Goal: Information Seeking & Learning: Find specific fact

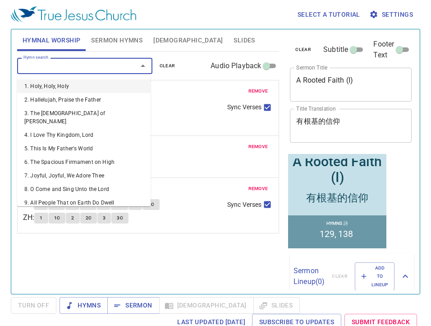
click at [87, 64] on input "Hymn search" at bounding box center [71, 65] width 103 height 10
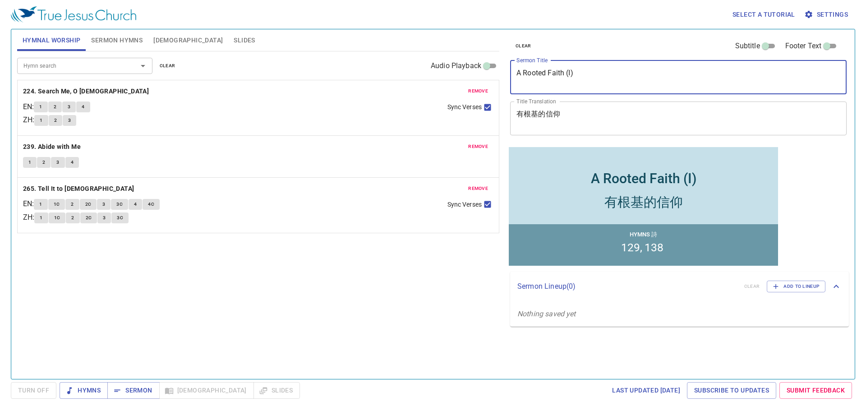
click at [571, 73] on textarea "A Rooted Faith (I)" at bounding box center [678, 77] width 324 height 17
type textarea "A Rooted Faith (II)"
click at [592, 114] on textarea "有根基的信仰" at bounding box center [678, 118] width 324 height 17
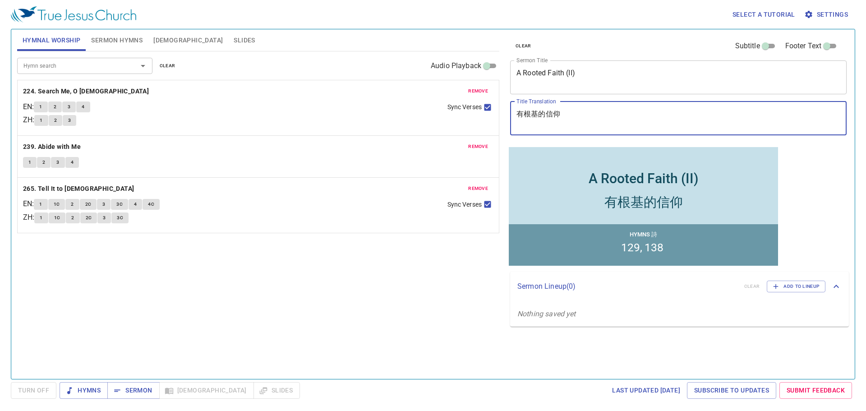
click at [592, 114] on textarea "有根基的信仰" at bounding box center [678, 118] width 324 height 17
paste textarea "(二) A Rooted Faith (II)"
drag, startPoint x: 575, startPoint y: 116, endPoint x: 649, endPoint y: 115, distance: 73.5
click at [649, 115] on textarea "有根基的信仰 (二) A Rooted Faith (II)" at bounding box center [678, 118] width 324 height 17
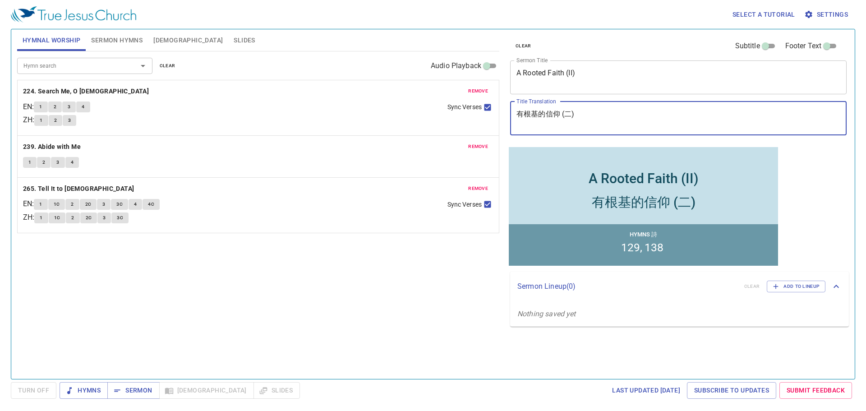
type textarea "有根基的信仰 (二)"
click at [172, 61] on button "clear" at bounding box center [167, 65] width 27 height 11
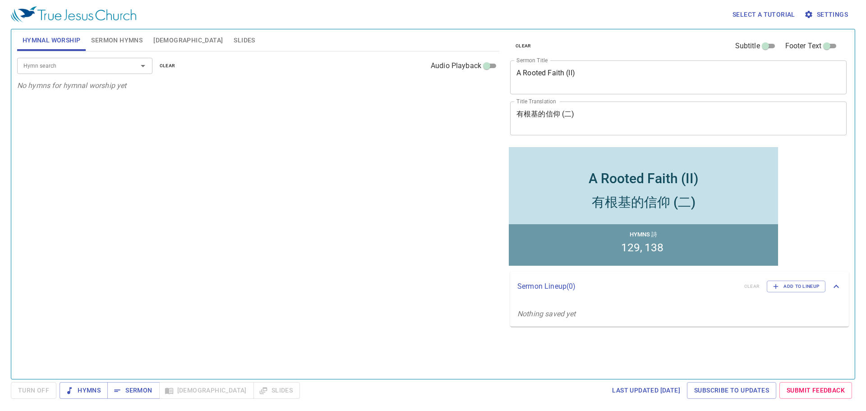
click at [115, 45] on span "Sermon Hymns" at bounding box center [116, 40] width 51 height 11
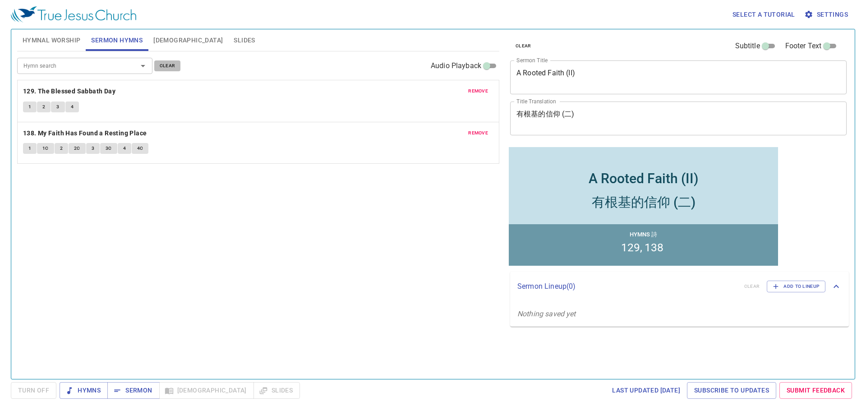
click at [169, 64] on span "clear" at bounding box center [168, 66] width 16 height 8
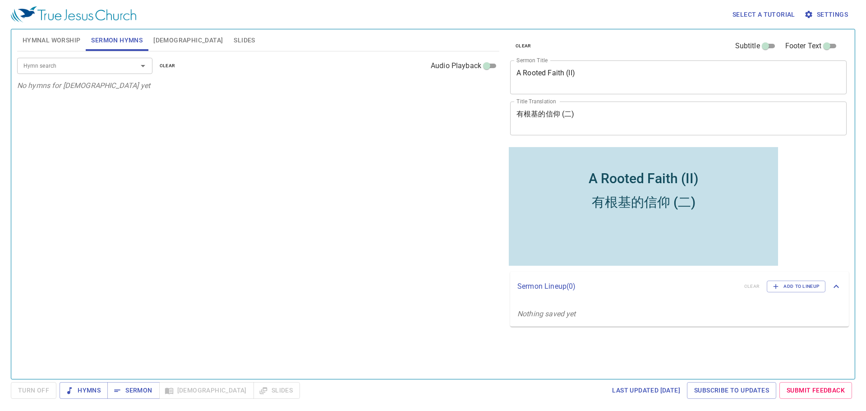
click at [92, 67] on input "Hymn search" at bounding box center [71, 65] width 103 height 10
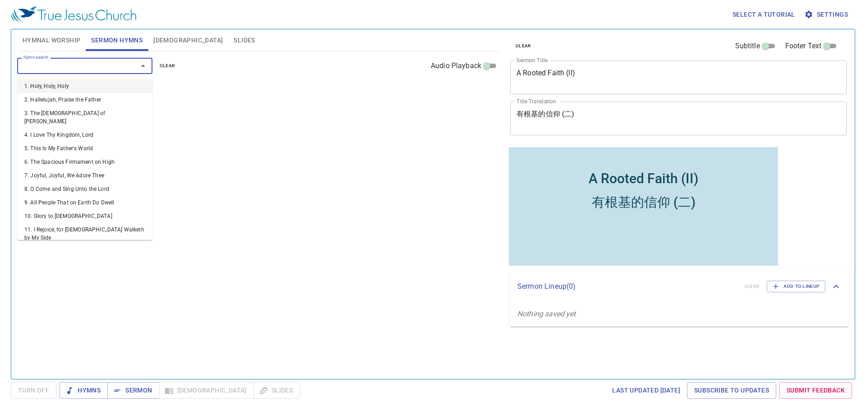
paste input "311, 336"
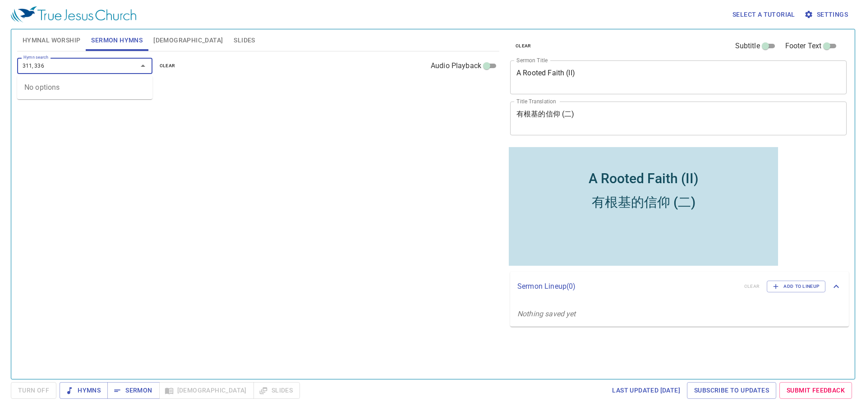
drag, startPoint x: 36, startPoint y: 65, endPoint x: 71, endPoint y: 65, distance: 34.7
click at [71, 65] on input "311, 336" at bounding box center [71, 65] width 103 height 10
type input "311"
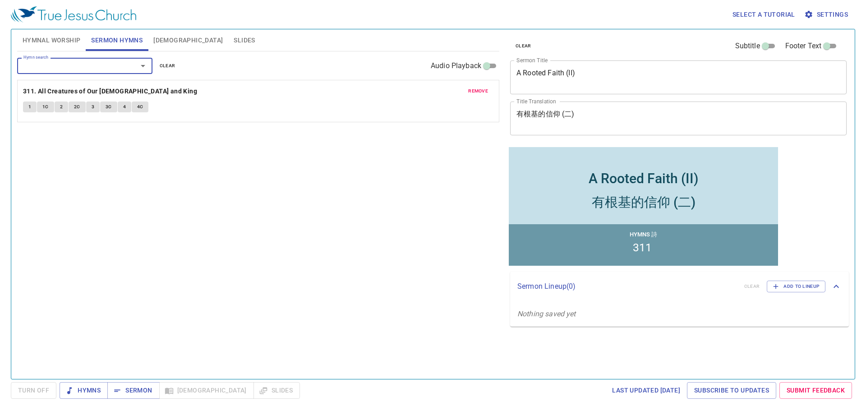
paste input "311, 336"
drag, startPoint x: 36, startPoint y: 67, endPoint x: 10, endPoint y: 67, distance: 25.7
click at [10, 67] on div "Select a tutorial Settings Hymnal Worship Sermon Hymns Bible Slides Hymn search…" at bounding box center [433, 205] width 866 height 411
type input "336"
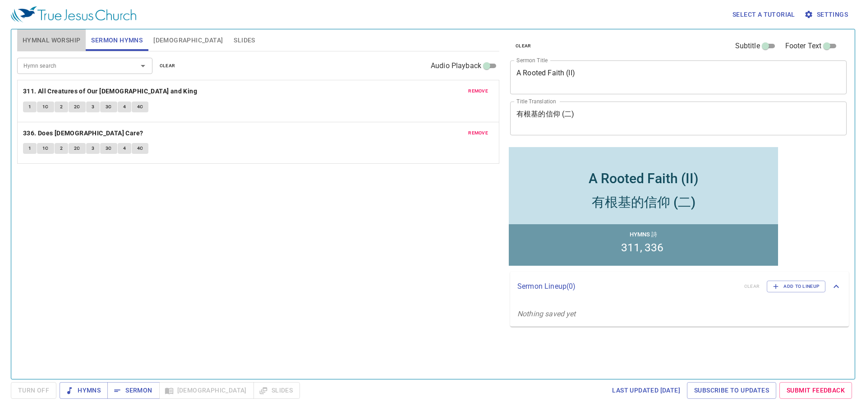
click at [42, 41] on span "Hymnal Worship" at bounding box center [52, 40] width 58 height 11
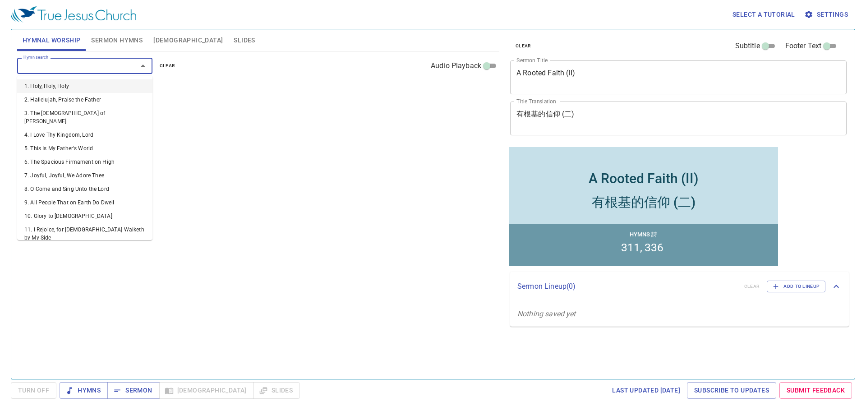
click at [64, 60] on input "Hymn search" at bounding box center [71, 65] width 103 height 10
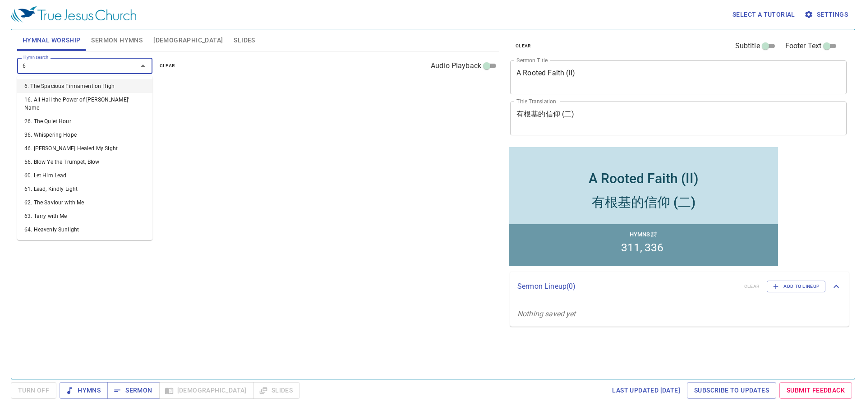
type input "67"
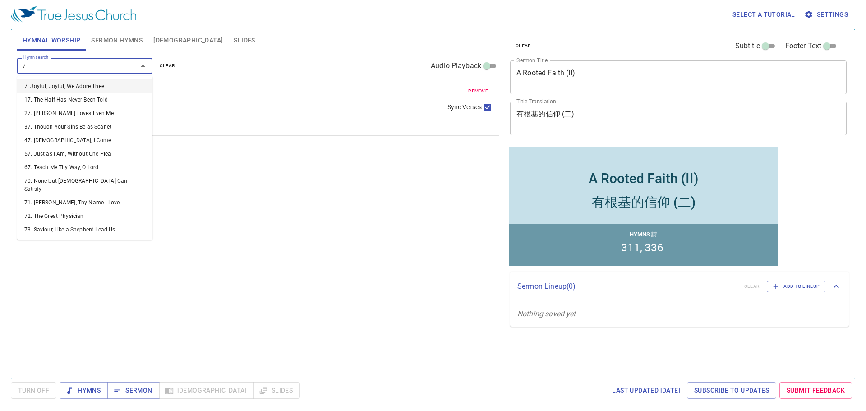
type input "70"
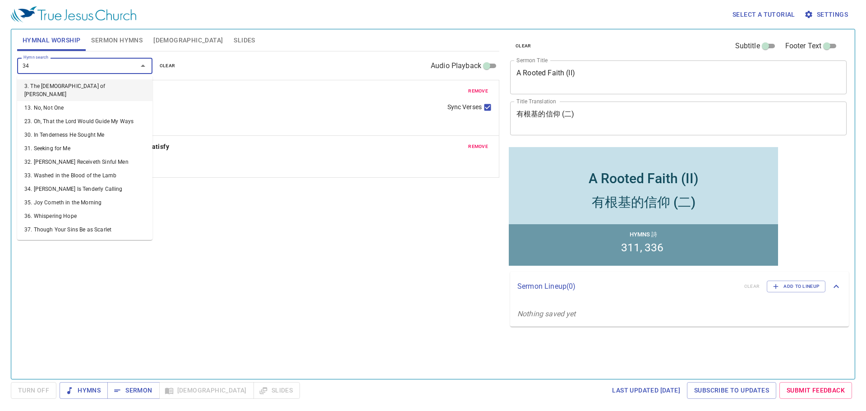
type input "345"
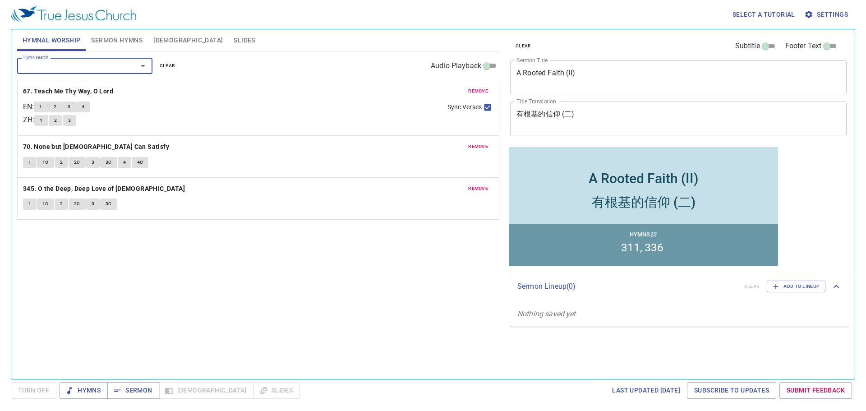
click at [136, 382] on div "Select a tutorial Settings Hymnal Worship Sermon Hymns Bible Slides Hymn search…" at bounding box center [433, 205] width 866 height 411
click at [110, 391] on button "Sermon" at bounding box center [133, 390] width 52 height 17
click at [99, 388] on span "Hymns" at bounding box center [84, 390] width 34 height 11
click at [82, 385] on span "Hymns" at bounding box center [84, 390] width 34 height 11
click at [54, 91] on b "67. Teach Me Thy Way, O Lord" at bounding box center [68, 91] width 90 height 11
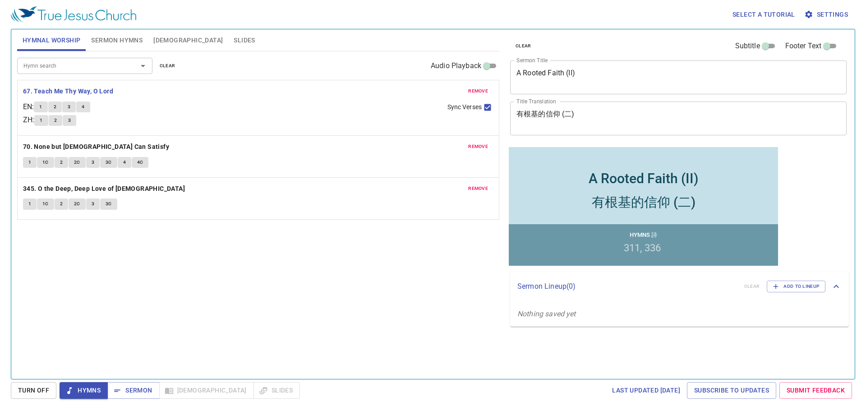
click at [42, 105] on span "1" at bounding box center [40, 107] width 3 height 8
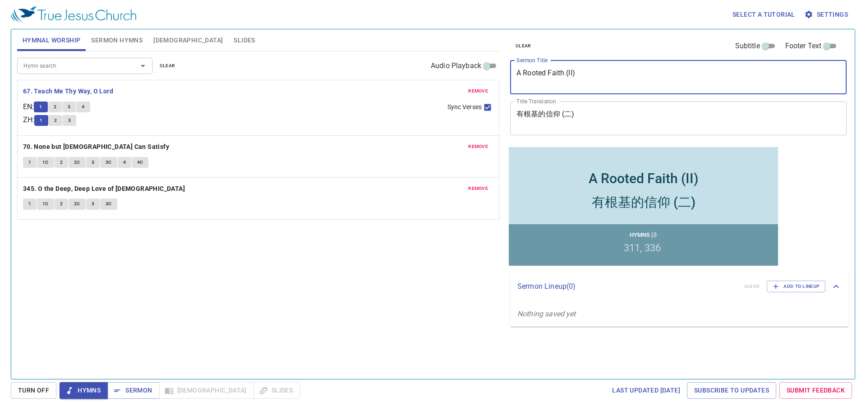
drag, startPoint x: 598, startPoint y: 72, endPoint x: 414, endPoint y: 70, distance: 184.0
click at [414, 70] on div "Hymnal Worship Sermon Hymns Bible Slides Hymn search Hymn search clear Audio Pl…" at bounding box center [433, 201] width 839 height 350
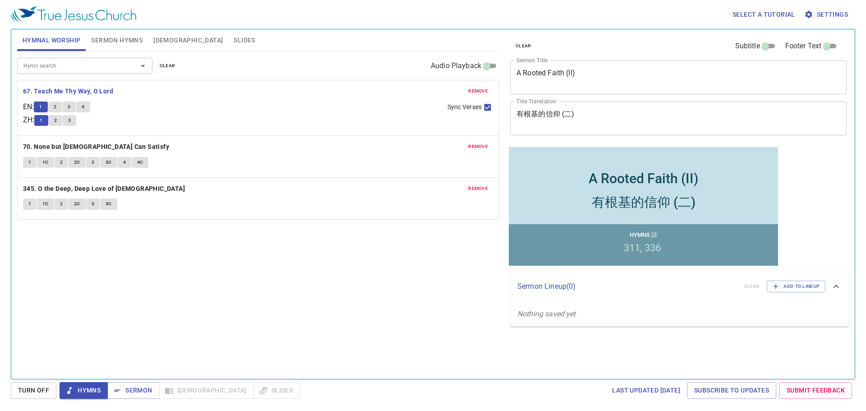
click at [580, 116] on textarea "有根基的信仰 (二)" at bounding box center [678, 118] width 324 height 17
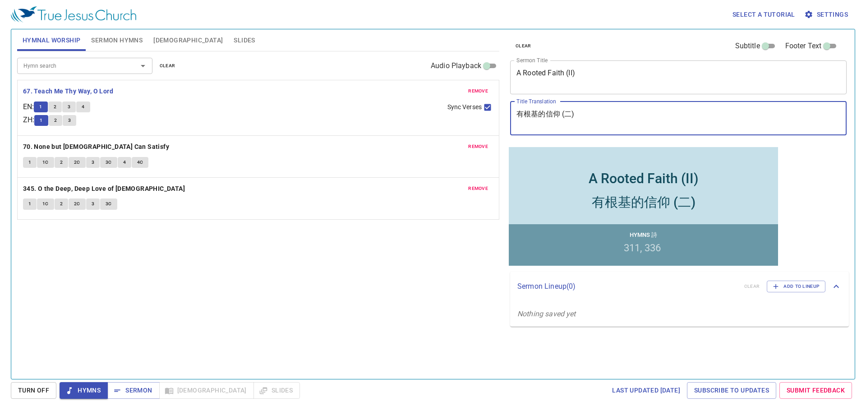
click at [580, 116] on textarea "有根基的信仰 (二)" at bounding box center [678, 118] width 324 height 17
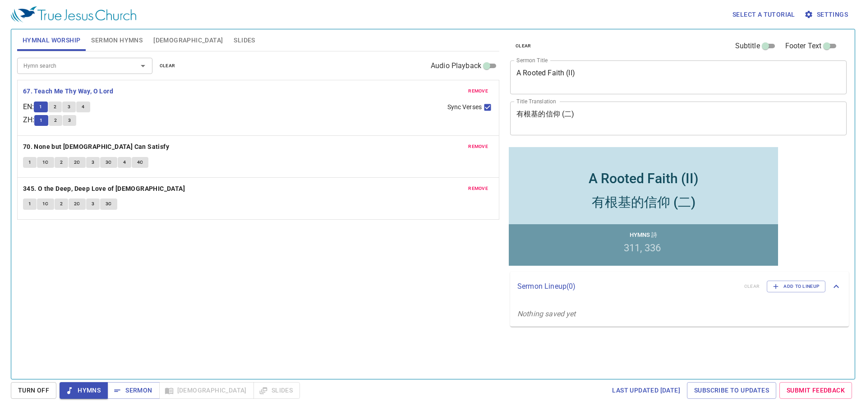
click at [56, 102] on button "2" at bounding box center [55, 106] width 14 height 11
click at [350, 318] on div "Hymn search Hymn search clear Audio Playback remove 67. Teach Me Thy Way, O Lor…" at bounding box center [258, 211] width 482 height 320
click at [70, 107] on span "3" at bounding box center [69, 107] width 3 height 8
click at [85, 105] on button "4" at bounding box center [83, 106] width 14 height 11
click at [107, 281] on div "Hymn search Hymn search clear Audio Playback remove 67. Teach Me Thy Way, O Lor…" at bounding box center [258, 211] width 482 height 320
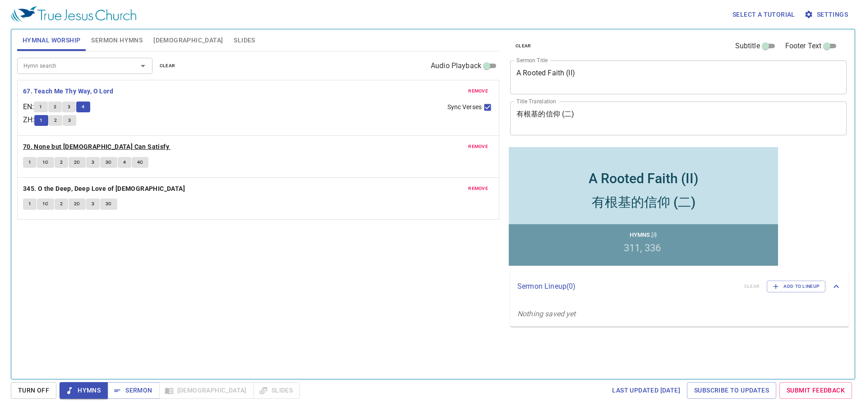
click at [37, 145] on b "70. None but [DEMOGRAPHIC_DATA] Can Satisfy" at bounding box center [96, 146] width 146 height 11
click at [30, 161] on span "1" at bounding box center [29, 162] width 3 height 8
click at [39, 164] on button "1C" at bounding box center [45, 162] width 17 height 11
click at [58, 162] on button "2" at bounding box center [62, 162] width 14 height 11
click at [76, 161] on span "2C" at bounding box center [77, 162] width 6 height 8
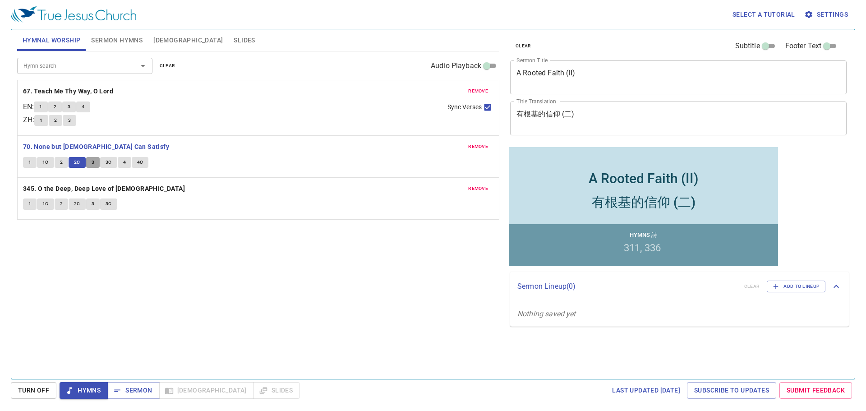
click at [95, 165] on button "3" at bounding box center [93, 162] width 14 height 11
click at [105, 164] on button "3C" at bounding box center [108, 162] width 17 height 11
click at [124, 162] on span "4" at bounding box center [124, 162] width 3 height 8
click at [137, 161] on span "4C" at bounding box center [140, 162] width 6 height 8
click at [73, 184] on b "345. O the Deep, Deep Love of [DEMOGRAPHIC_DATA]" at bounding box center [104, 188] width 162 height 11
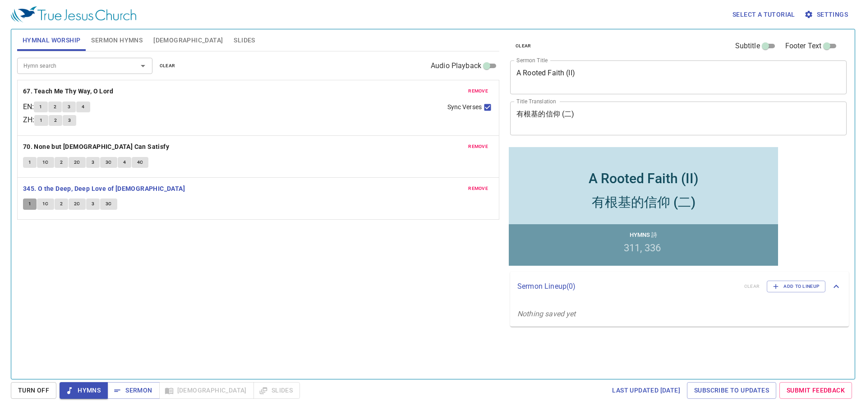
click at [27, 200] on button "1" at bounding box center [30, 203] width 14 height 11
click at [46, 202] on span "1C" at bounding box center [45, 204] width 6 height 8
click at [64, 204] on button "2" at bounding box center [62, 203] width 14 height 11
click at [78, 206] on span "2C" at bounding box center [77, 204] width 6 height 8
click at [92, 205] on span "3" at bounding box center [93, 204] width 3 height 8
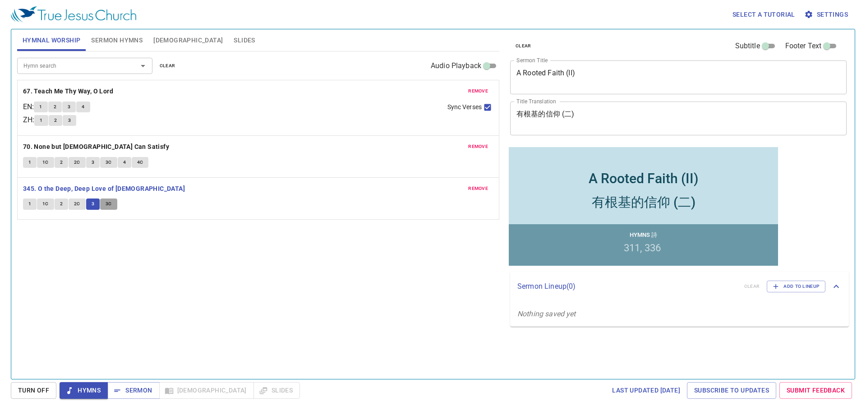
click at [103, 202] on button "3C" at bounding box center [108, 203] width 17 height 11
click at [138, 386] on span "Sermon" at bounding box center [133, 390] width 37 height 11
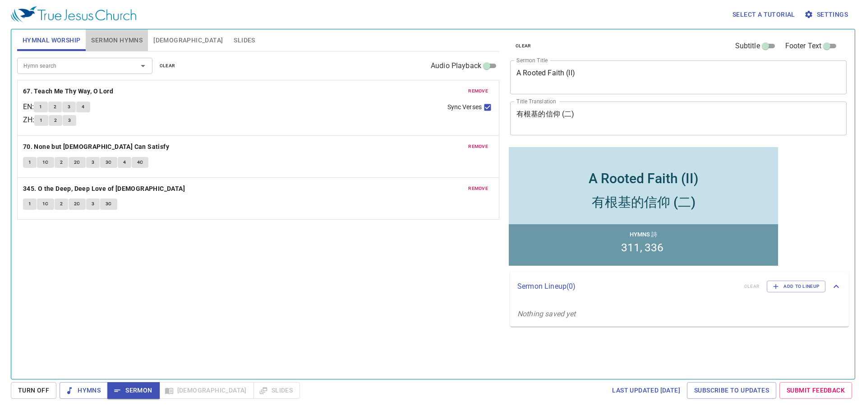
click at [107, 42] on span "Sermon Hymns" at bounding box center [116, 40] width 51 height 11
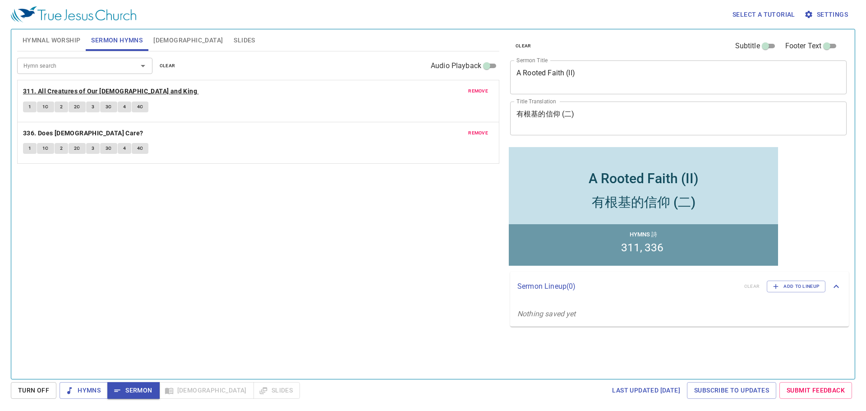
click at [53, 95] on b "311. All Creatures of Our [DEMOGRAPHIC_DATA] and King" at bounding box center [110, 91] width 174 height 11
click at [32, 104] on button "1" at bounding box center [30, 106] width 14 height 11
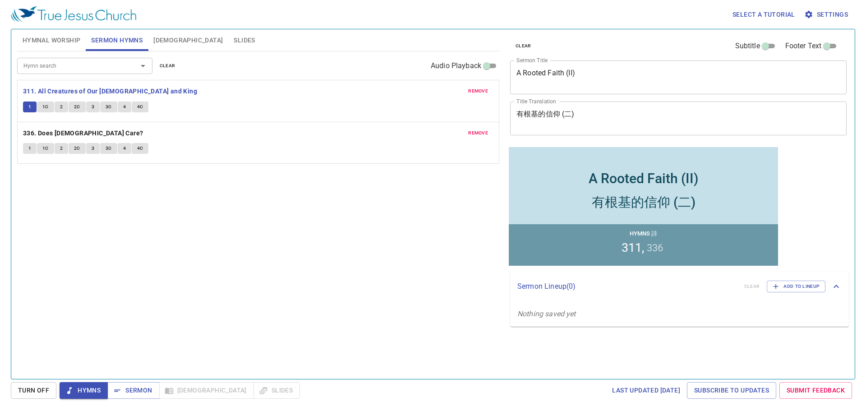
click at [46, 107] on span "1C" at bounding box center [45, 107] width 6 height 8
click at [59, 105] on button "2" at bounding box center [62, 106] width 14 height 11
click at [74, 104] on span "2C" at bounding box center [77, 107] width 6 height 8
click at [90, 109] on button "3" at bounding box center [93, 106] width 14 height 11
click at [110, 110] on span "3C" at bounding box center [109, 107] width 6 height 8
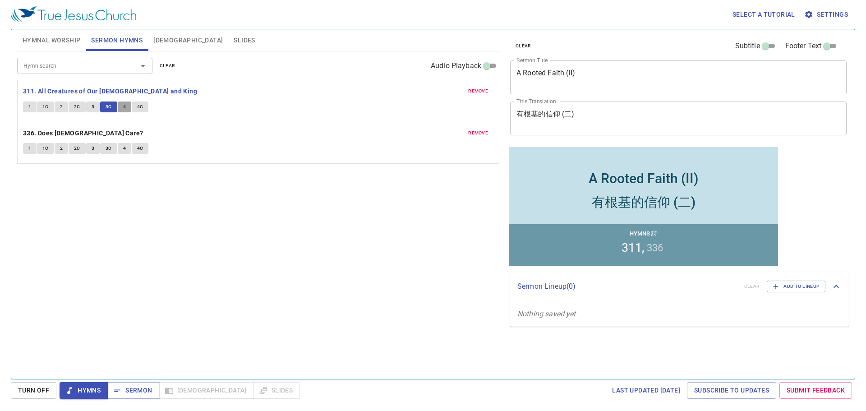
click at [124, 107] on span "4" at bounding box center [124, 107] width 3 height 8
click at [143, 108] on button "4C" at bounding box center [140, 106] width 17 height 11
click at [145, 387] on span "Sermon" at bounding box center [133, 390] width 37 height 11
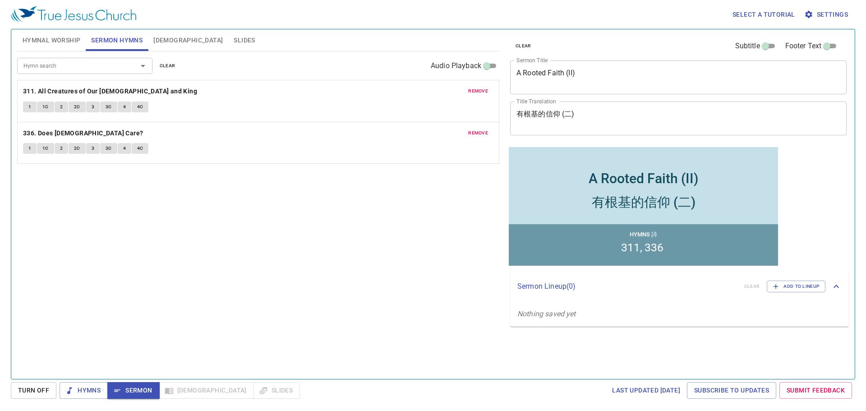
click at [234, 37] on span "Slides" at bounding box center [244, 40] width 21 height 11
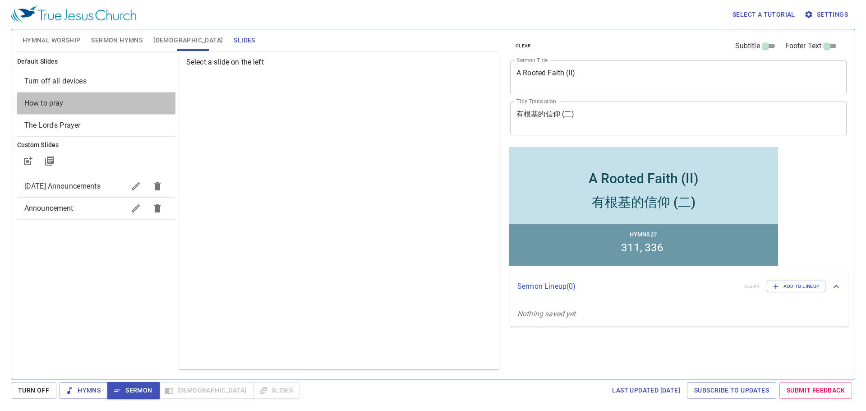
click at [112, 104] on span "How to pray" at bounding box center [96, 103] width 144 height 11
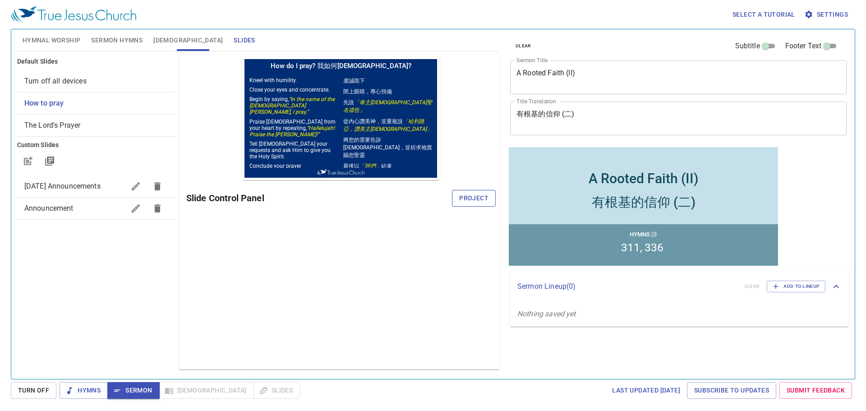
click at [484, 202] on span "Project" at bounding box center [473, 198] width 29 height 11
click at [136, 393] on span "Sermon" at bounding box center [133, 390] width 37 height 11
click at [158, 39] on span "[DEMOGRAPHIC_DATA]" at bounding box center [187, 40] width 69 height 11
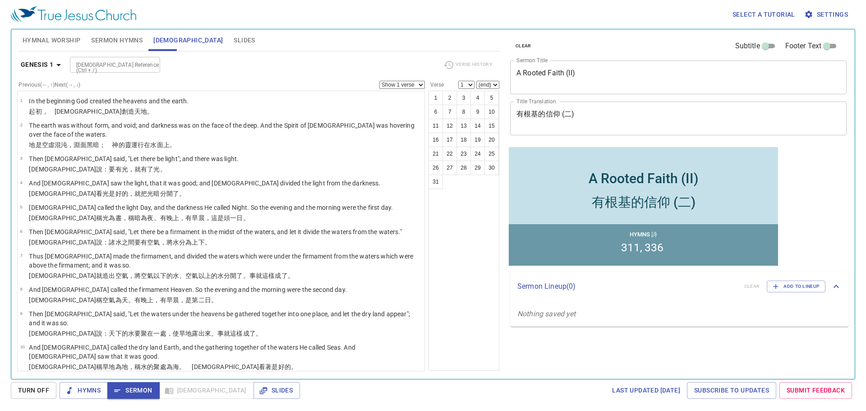
click at [120, 71] on div "[DEMOGRAPHIC_DATA] Reference (Ctrl + /)" at bounding box center [115, 65] width 90 height 16
type input "mt 7:2"
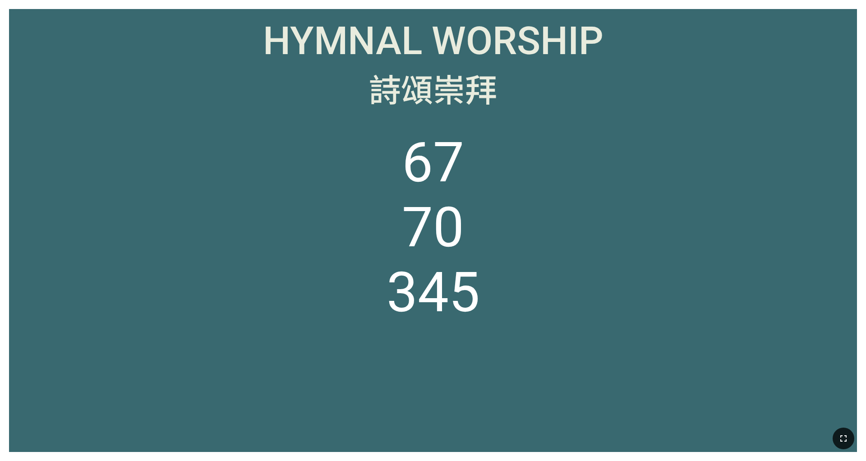
click at [577, 360] on icon "button" at bounding box center [843, 438] width 11 height 11
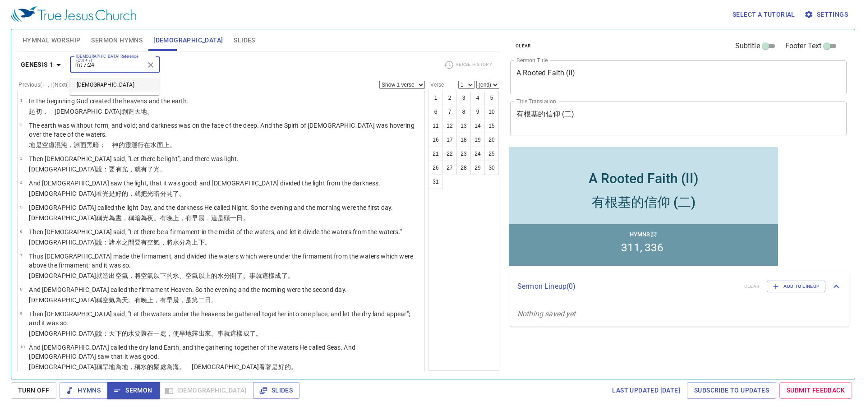
type input "mt 7:24"
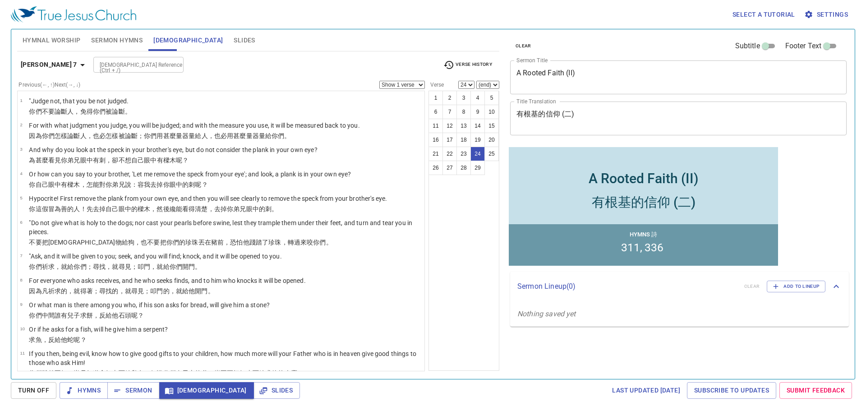
scroll to position [461, 0]
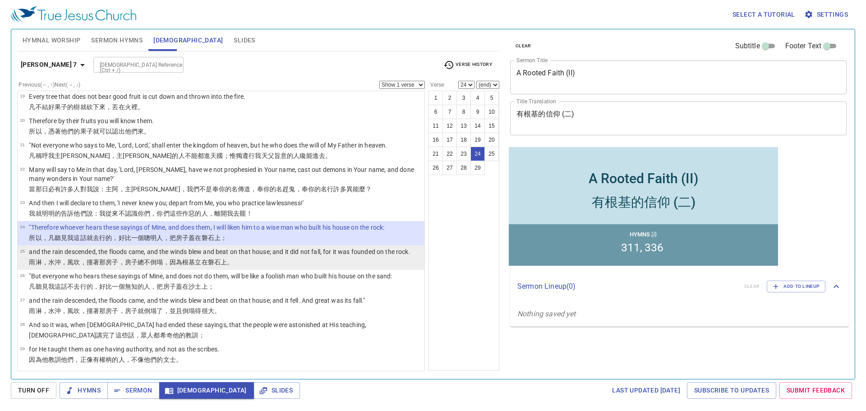
click at [151, 260] on wg3756 "倒塌 ，因為 根基立 在磐石 上 。" at bounding box center [191, 261] width 83 height 7
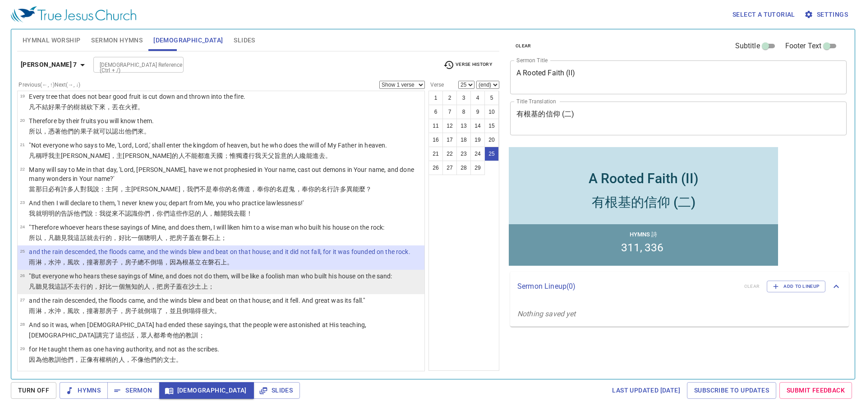
click at [176, 283] on wg3614 "蓋 在沙土 上 ；" at bounding box center [195, 286] width 38 height 7
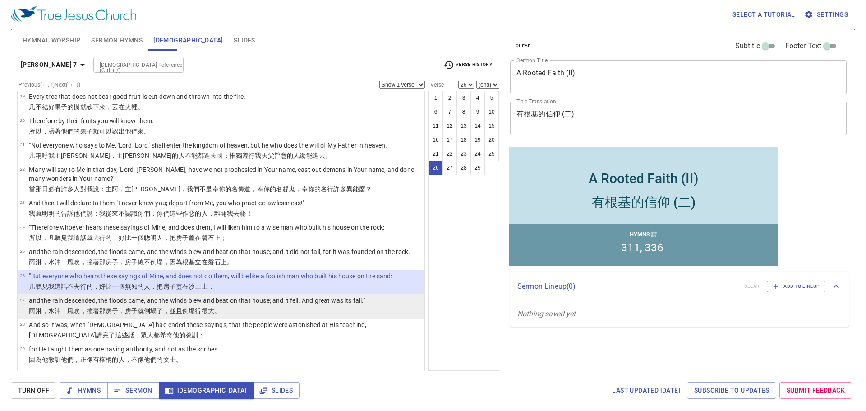
click at [189, 304] on p "and the rain descended, the floods came, and the winds blew and beat on that ho…" at bounding box center [197, 300] width 336 height 9
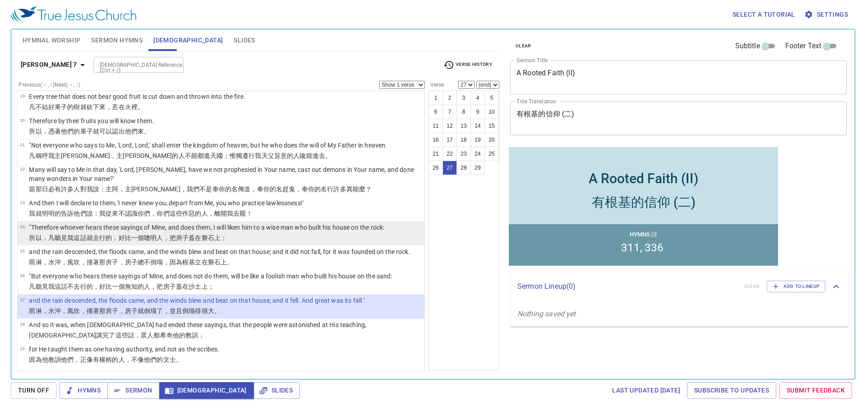
click at [165, 228] on p ""Therefore whoever hears these sayings of Mine, and does them, I will liken him…" at bounding box center [206, 227] width 355 height 9
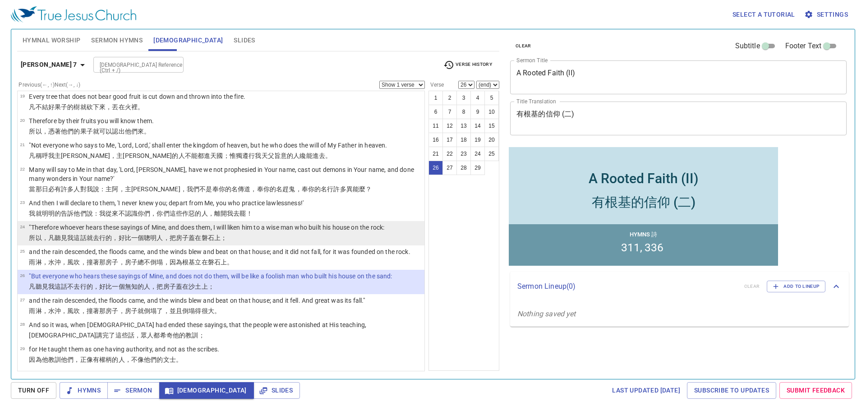
select select "27"
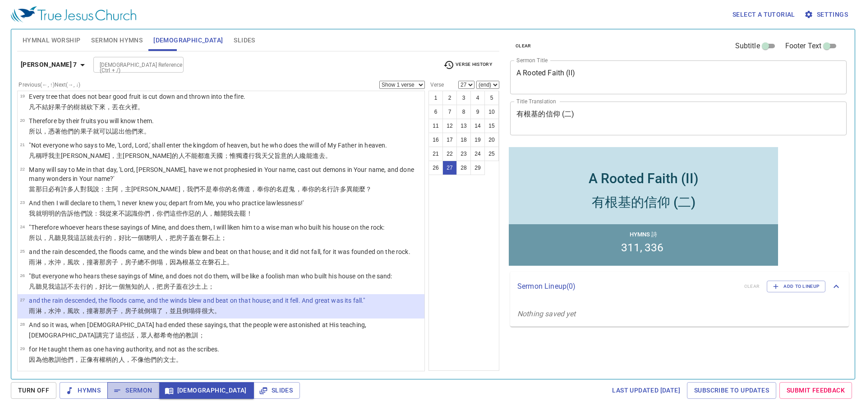
click at [138, 387] on span "Sermon" at bounding box center [133, 390] width 37 height 11
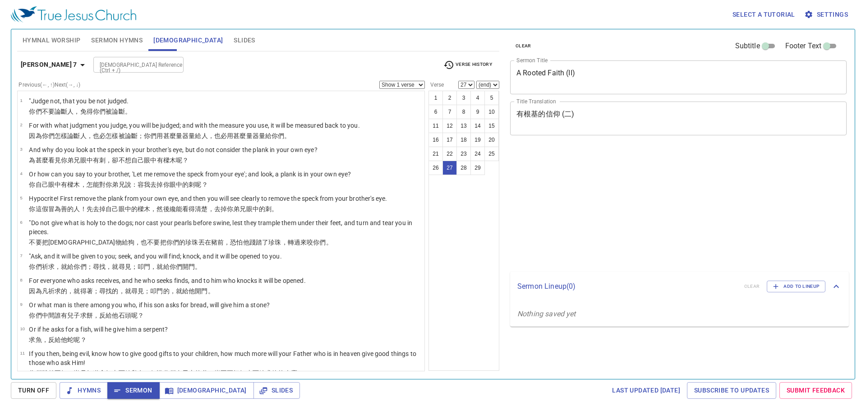
select select "27"
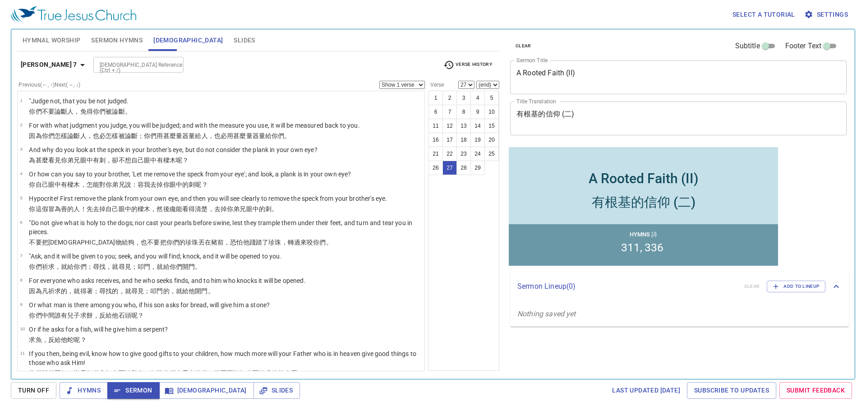
scroll to position [461, 0]
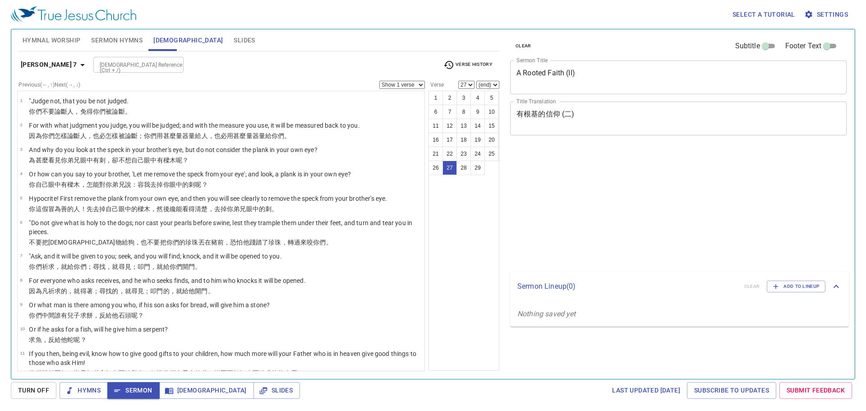
select select "27"
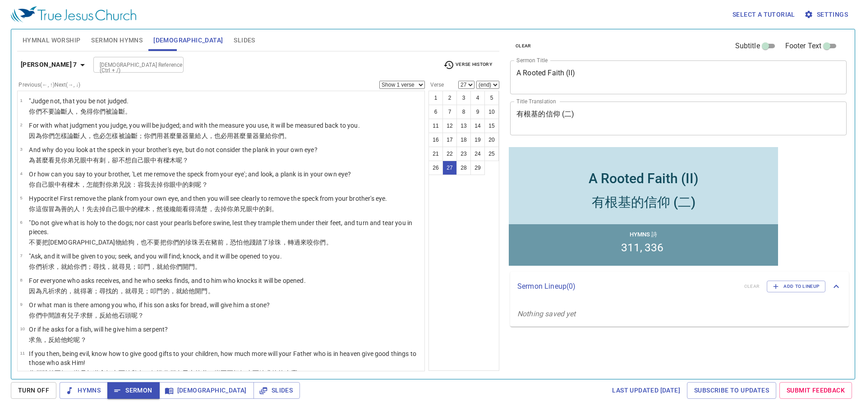
scroll to position [461, 0]
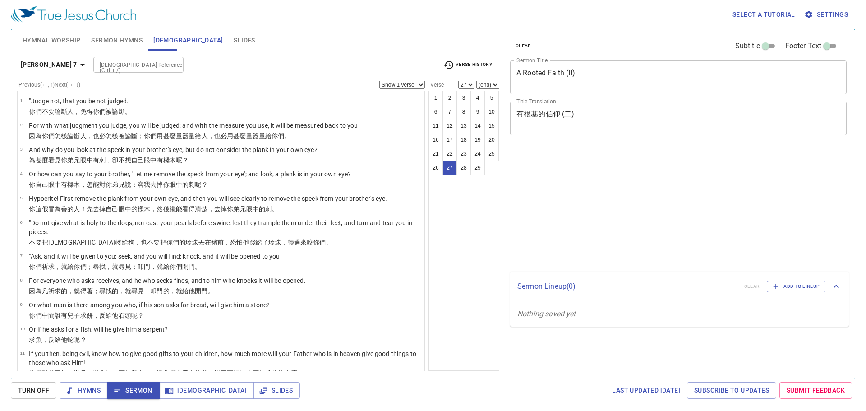
select select "27"
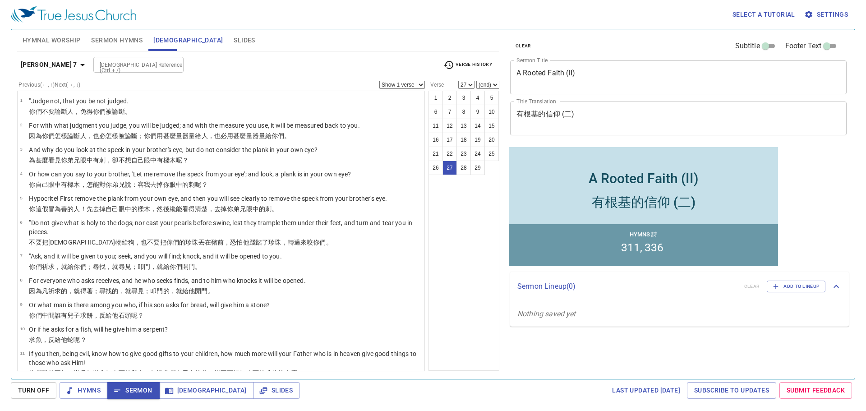
scroll to position [461, 0]
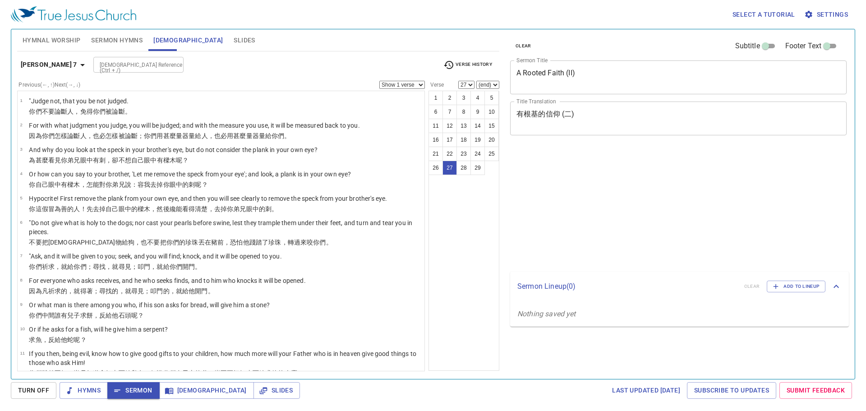
select select "27"
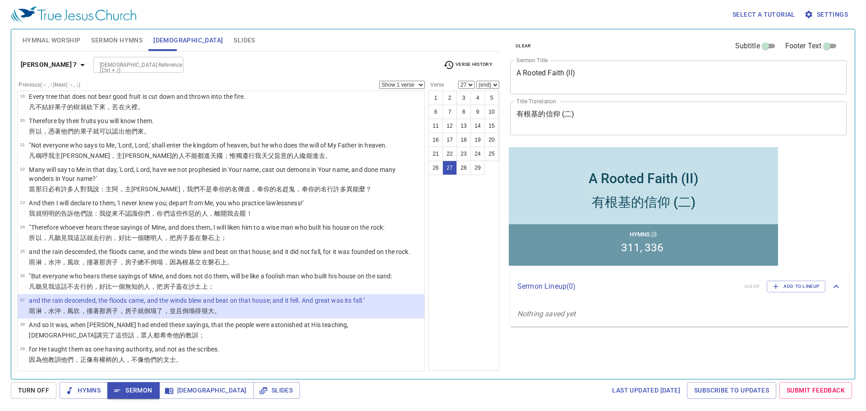
click at [464, 217] on div "1 2 3 4 5 6 7 8 9 10 11 12 13 14 15 16 17 18 19 20 21 22 23 24 25 26 27 28 29" at bounding box center [463, 231] width 71 height 280
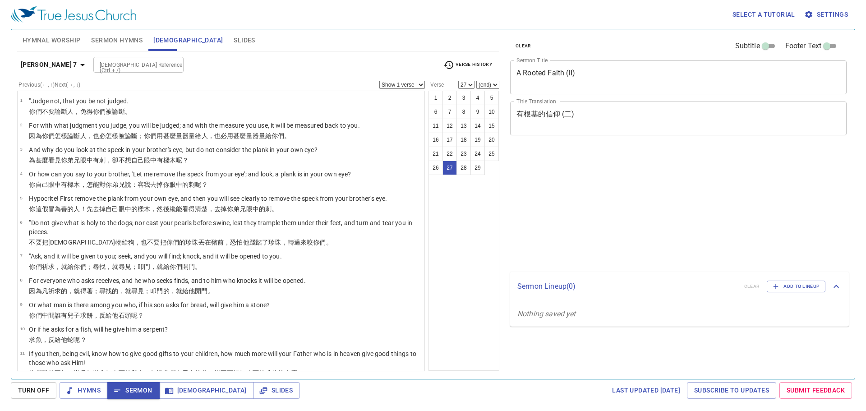
select select "27"
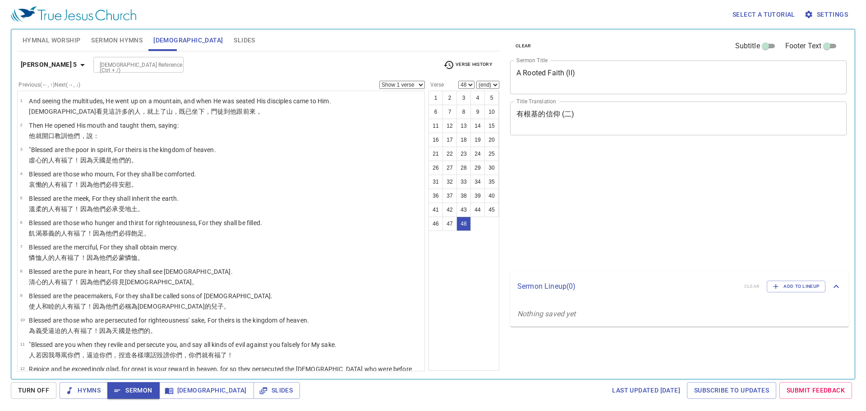
select select "48"
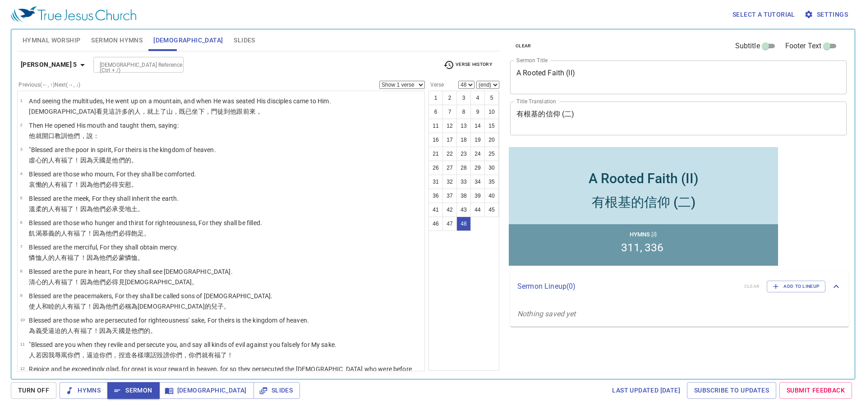
scroll to position [1005, 0]
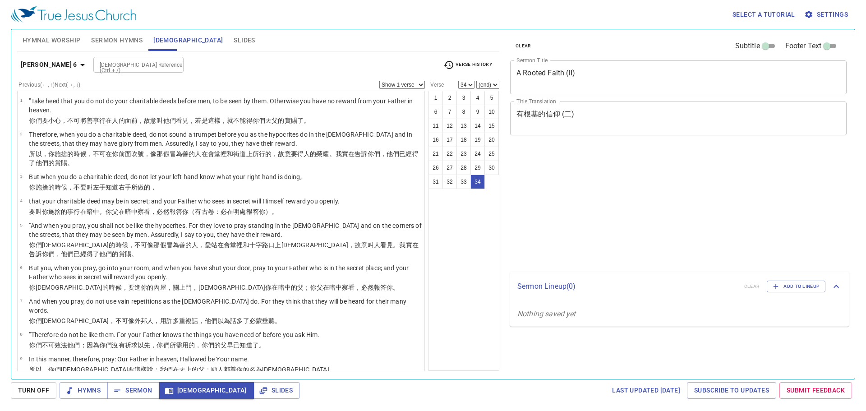
select select "34"
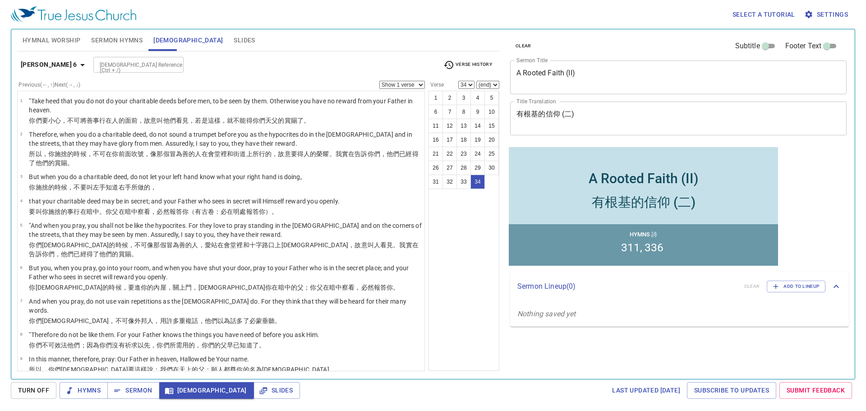
scroll to position [700, 0]
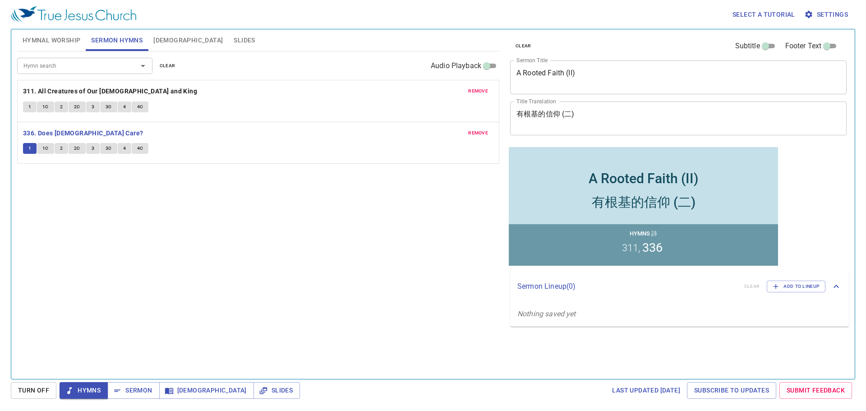
click at [100, 235] on div "Hymn search Hymn search clear Audio Playback remove 311. All Creatures of Our G…" at bounding box center [258, 211] width 482 height 320
click at [73, 198] on div "Hymn search Hymn search clear Audio Playback remove 311. All Creatures of Our G…" at bounding box center [258, 211] width 482 height 320
click at [150, 231] on div "Hymn search Hymn search clear Audio Playback remove 311. All Creatures of Our G…" at bounding box center [258, 211] width 482 height 320
click at [177, 201] on div "Hymn search Hymn search clear Audio Playback remove 311. All Creatures of Our G…" at bounding box center [258, 211] width 482 height 320
click at [110, 225] on div "Hymn search Hymn search clear Audio Playback remove 311. All Creatures of Our G…" at bounding box center [258, 211] width 482 height 320
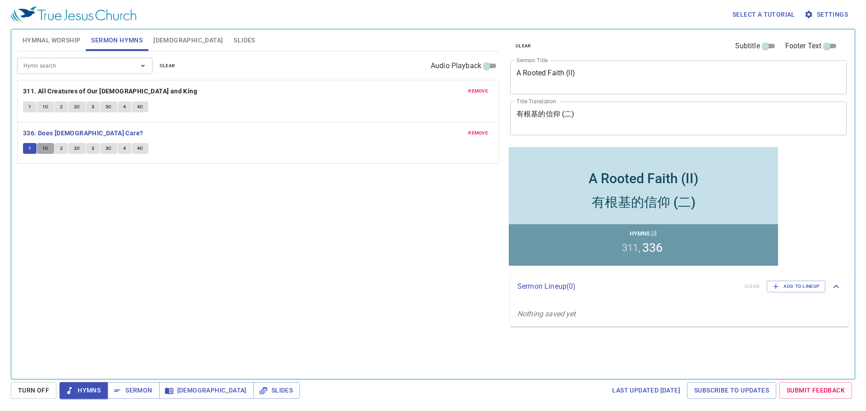
click at [44, 148] on span "1C" at bounding box center [45, 148] width 6 height 8
drag, startPoint x: 63, startPoint y: 147, endPoint x: 55, endPoint y: 175, distance: 29.1
click at [55, 175] on div "Hymn search Hymn search clear Audio Playback remove 311. All Creatures of Our G…" at bounding box center [258, 211] width 482 height 320
click at [123, 150] on span "4" at bounding box center [124, 148] width 3 height 8
click at [133, 152] on button "4C" at bounding box center [140, 148] width 17 height 11
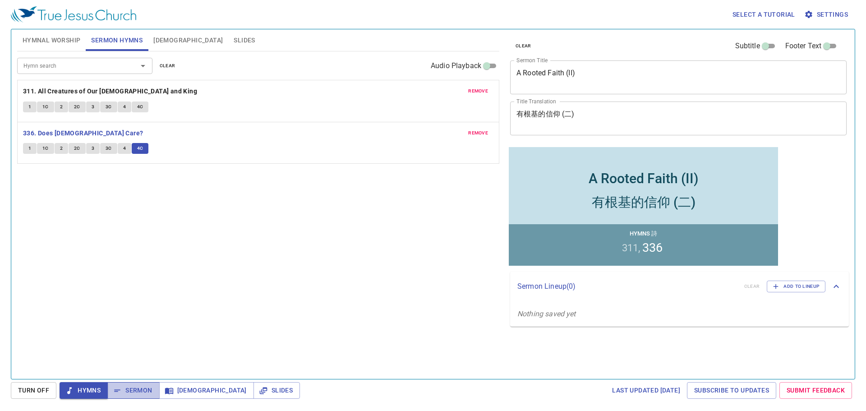
click at [142, 384] on button "Sermon" at bounding box center [133, 390] width 52 height 17
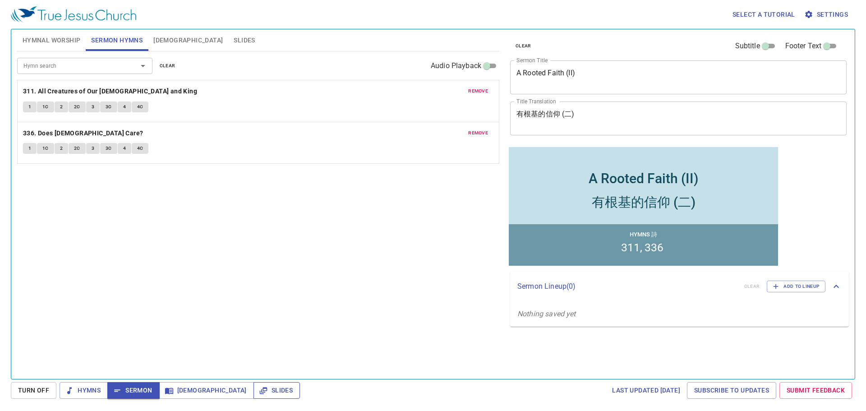
click at [261, 390] on span "Slides" at bounding box center [277, 390] width 32 height 11
